Goal: Check status

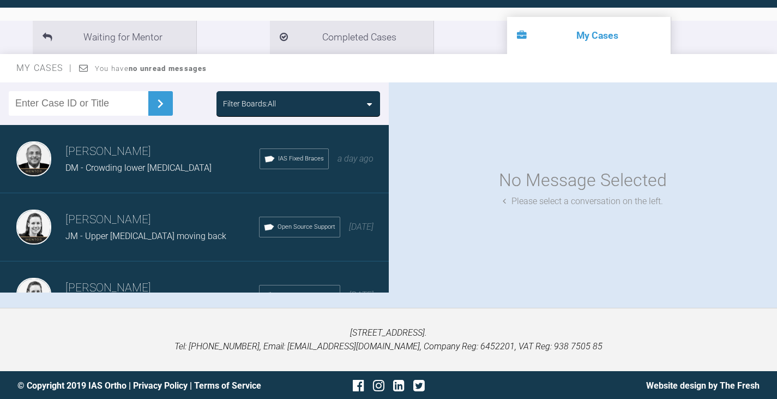
scroll to position [109, 0]
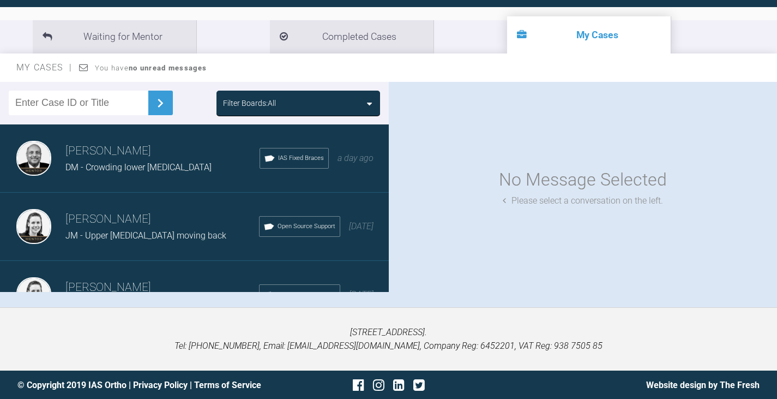
click at [346, 109] on div "Filter Boards: All" at bounding box center [298, 103] width 151 height 12
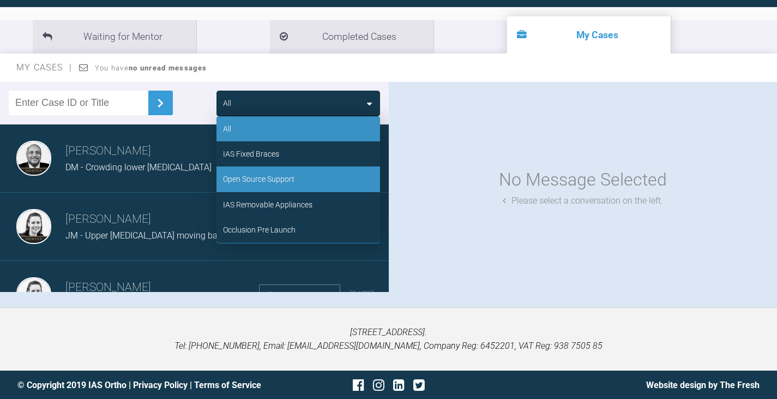
click at [310, 178] on div "Open Source Support" at bounding box center [299, 178] width 164 height 25
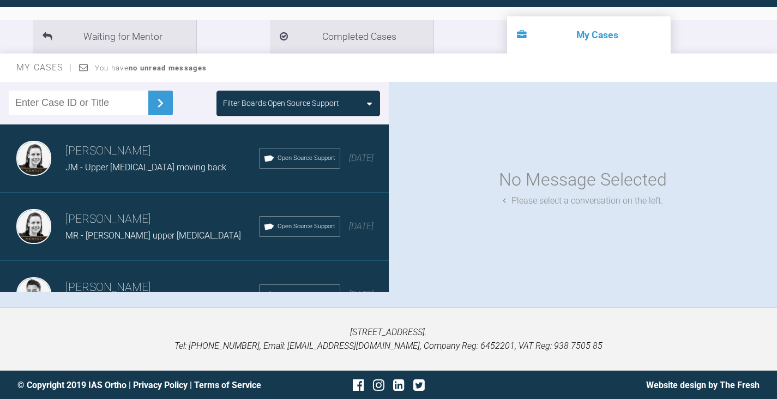
scroll to position [55, 0]
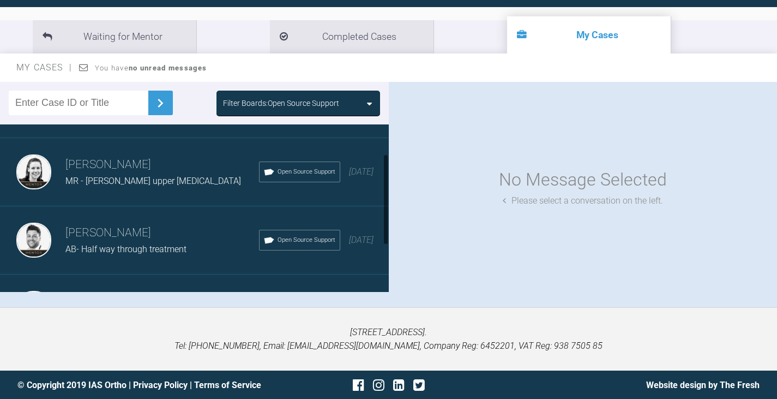
click at [126, 243] on div "AB- Half way through treatment" at bounding box center [162, 249] width 194 height 14
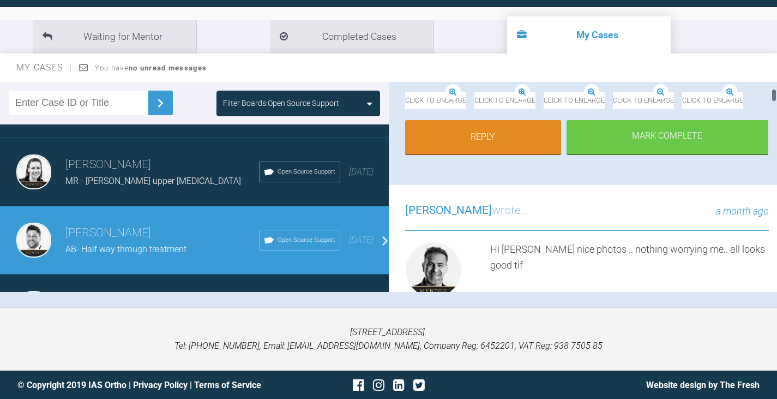
scroll to position [164, 0]
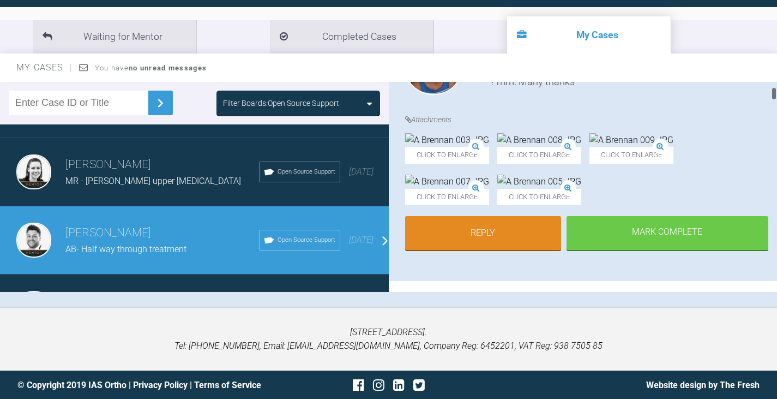
click at [581, 189] on img at bounding box center [539, 182] width 84 height 14
